Goal: Transaction & Acquisition: Purchase product/service

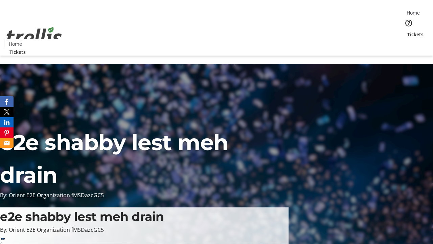
click at [414, 10] on span "Sign Up" at bounding box center [417, 9] width 20 height 8
type input "[EMAIL_ADDRESS][DOMAIN_NAME]"
type input "[PERSON_NAME]"
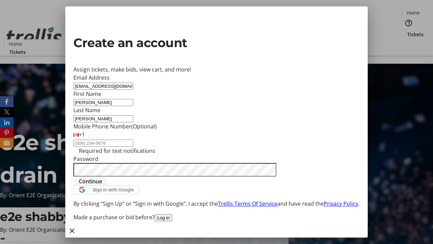
click at [102, 185] on span "Continue" at bounding box center [90, 181] width 23 height 8
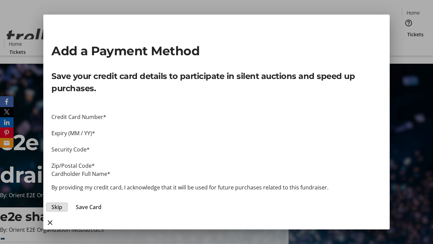
click at [62, 203] on span "Skip" at bounding box center [56, 207] width 11 height 8
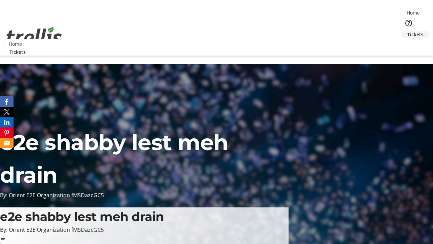
click at [408, 31] on span "Tickets" at bounding box center [416, 34] width 16 height 7
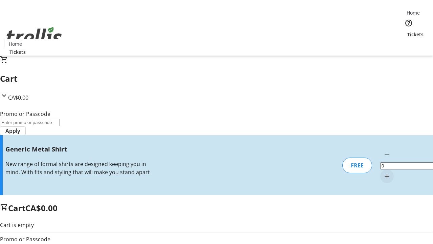
click at [383, 172] on mat-icon "Increment by one" at bounding box center [387, 176] width 8 height 8
type input "1"
